Goal: Information Seeking & Learning: Learn about a topic

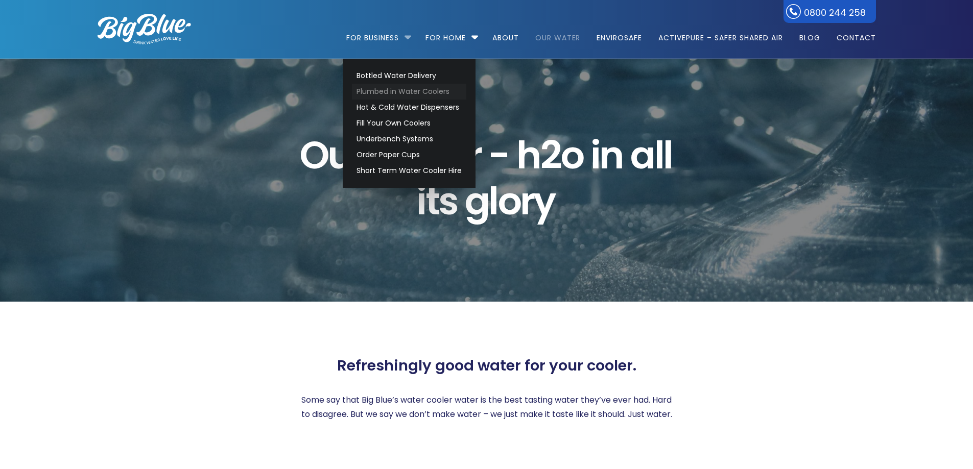
click at [399, 93] on link "Plumbed in Water Coolers" at bounding box center [409, 92] width 114 height 16
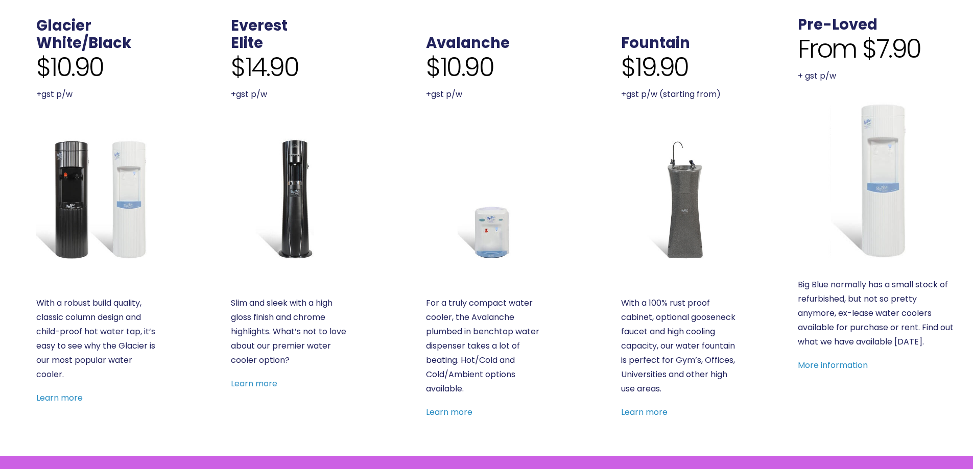
scroll to position [460, 0]
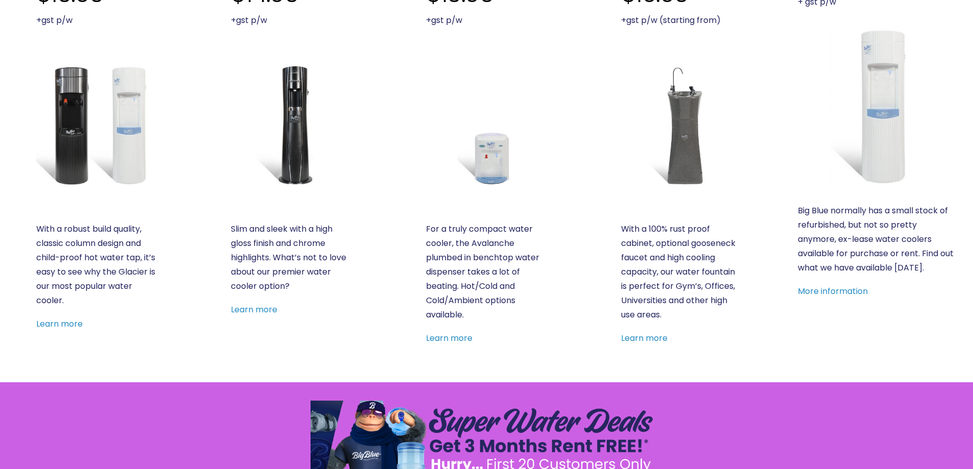
click at [109, 209] on div "Glacier White/Black $10.90 +gst p/w With a robust build quality, classic column…" at bounding box center [96, 136] width 121 height 389
click at [111, 167] on img at bounding box center [96, 124] width 121 height 121
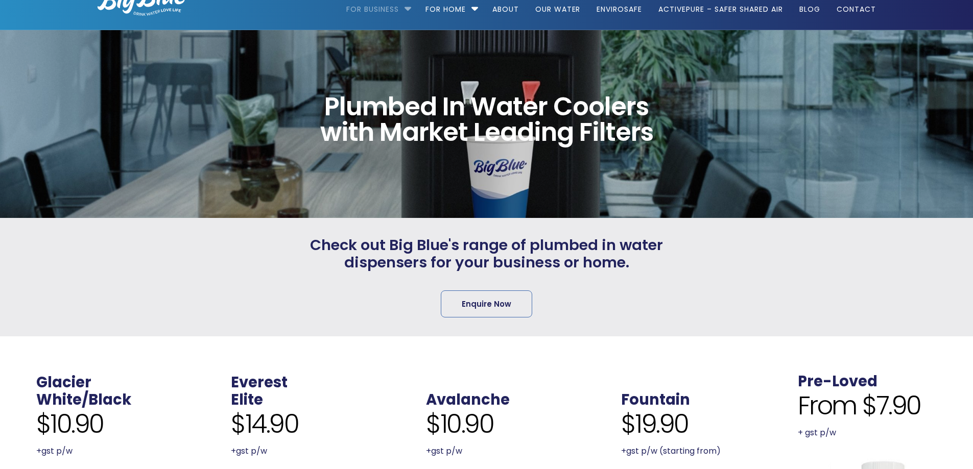
scroll to position [0, 0]
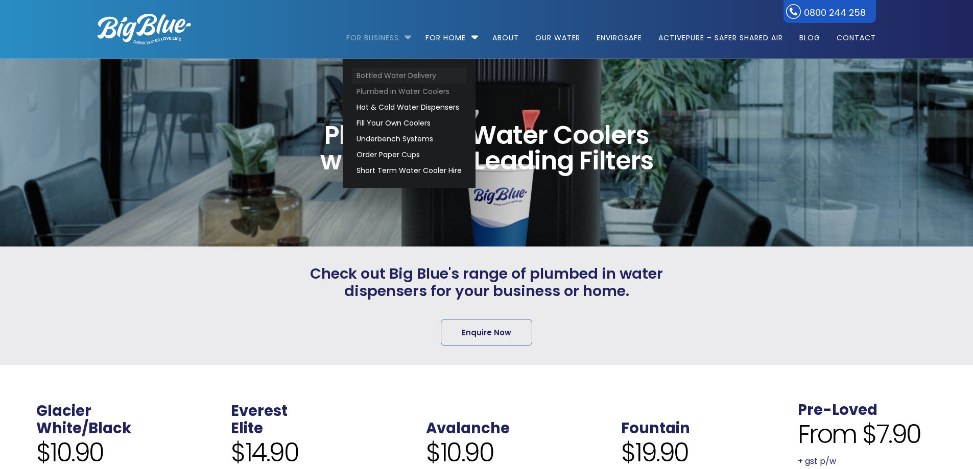
click at [380, 73] on link "Bottled Water Delivery" at bounding box center [409, 76] width 114 height 16
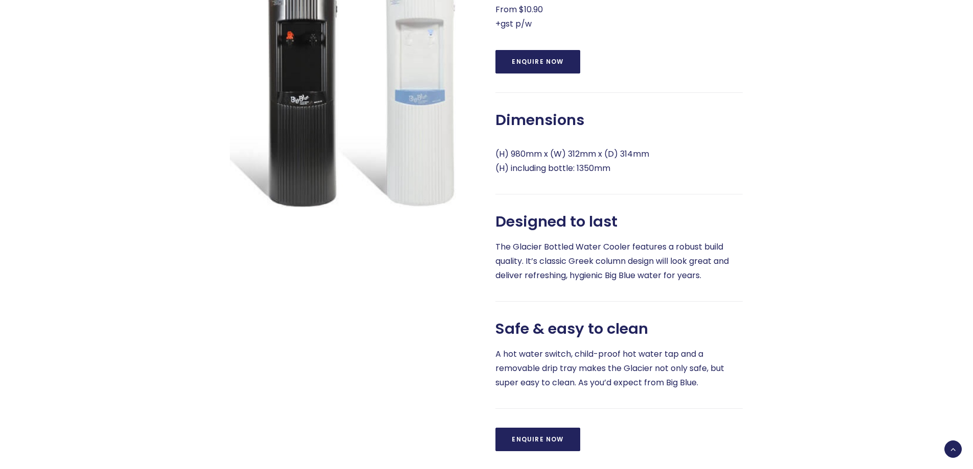
scroll to position [460, 0]
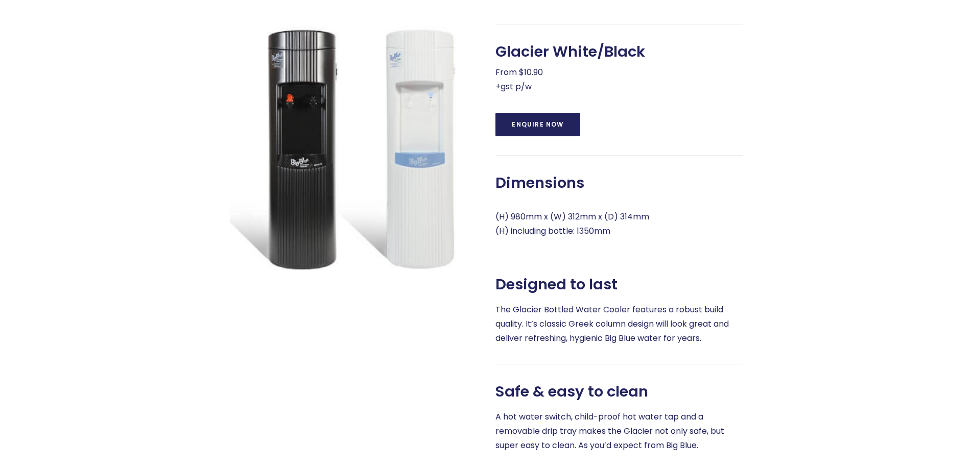
drag, startPoint x: 744, startPoint y: 176, endPoint x: 730, endPoint y: 168, distance: 16.2
click at [744, 176] on div at bounding box center [808, 269] width 133 height 491
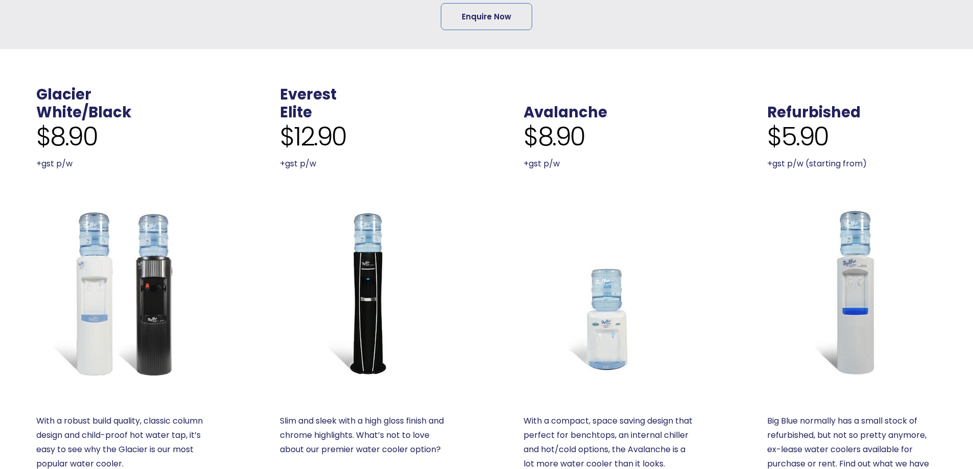
scroll to position [460, 0]
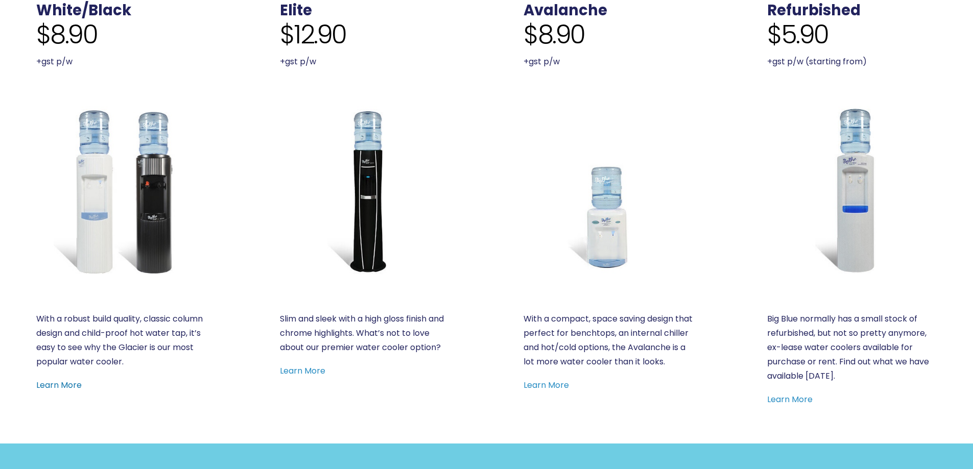
click at [58, 389] on link "Learn More" at bounding box center [58, 385] width 45 height 12
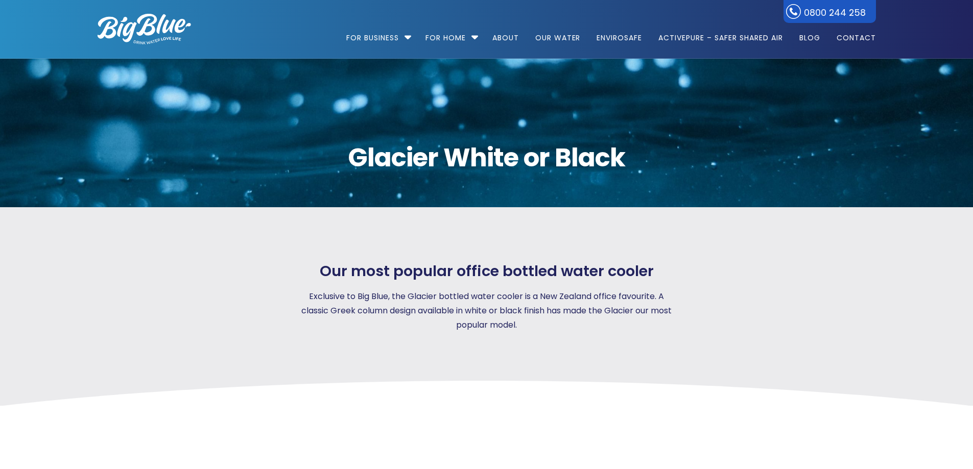
click at [108, 19] on img at bounding box center [144, 29] width 93 height 31
